Goal: Navigation & Orientation: Find specific page/section

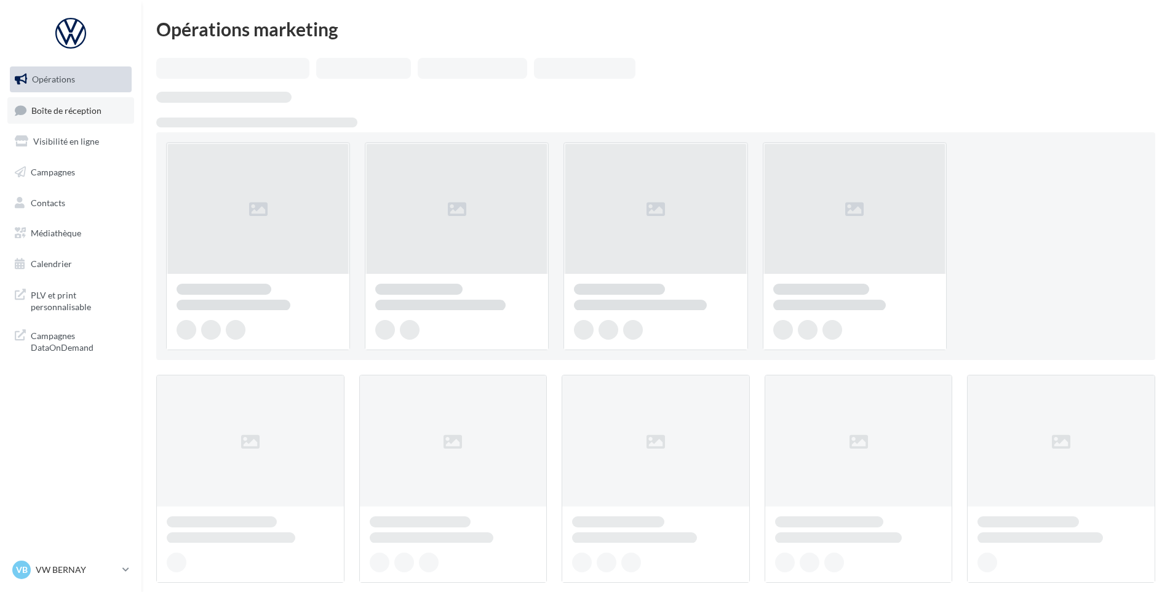
click at [20, 117] on icon at bounding box center [21, 110] width 12 height 17
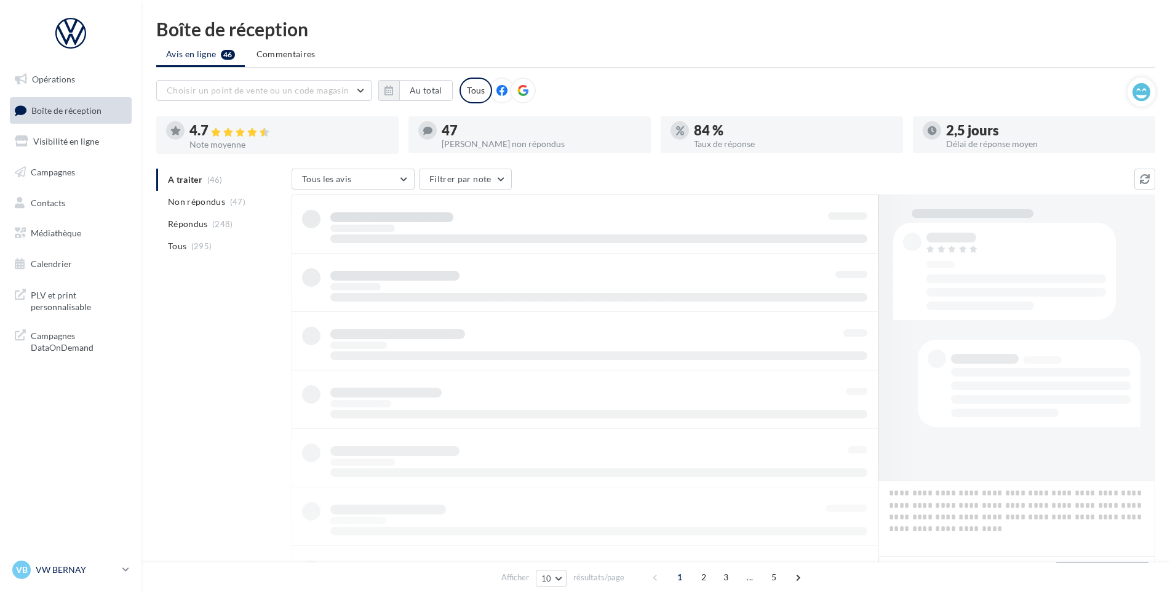
click at [61, 565] on p "VW BERNAY" at bounding box center [77, 569] width 82 height 12
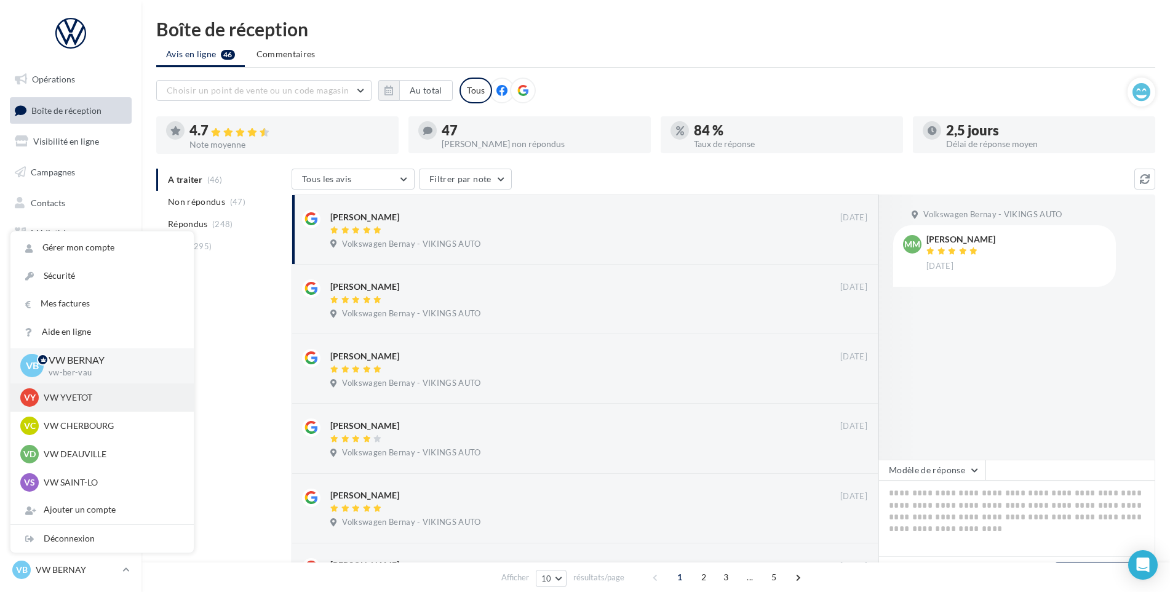
click at [105, 401] on p "VW YVETOT" at bounding box center [111, 397] width 135 height 12
